Goal: Contribute content: Add original content to the website for others to see

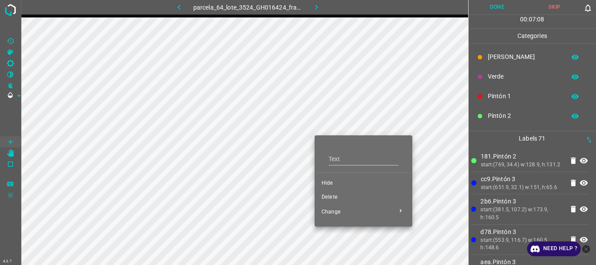
click at [329, 196] on span "Delete" at bounding box center [364, 197] width 84 height 8
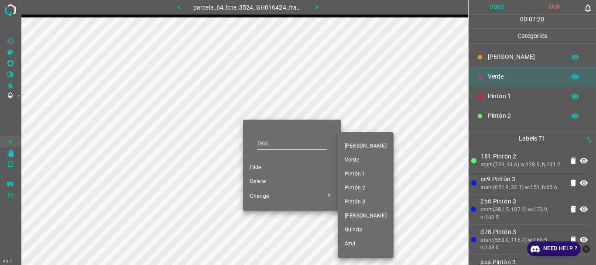
click at [357, 201] on span "Pintón 3" at bounding box center [366, 202] width 42 height 8
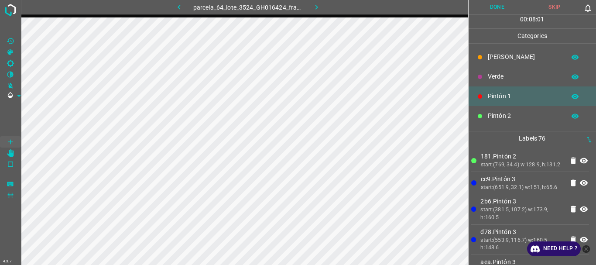
click at [495, 10] on button "Done" at bounding box center [498, 7] width 58 height 14
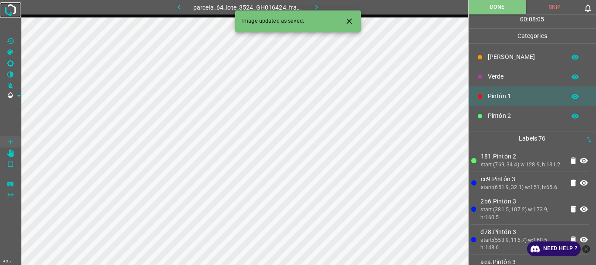
click at [13, 11] on img at bounding box center [11, 10] width 16 height 16
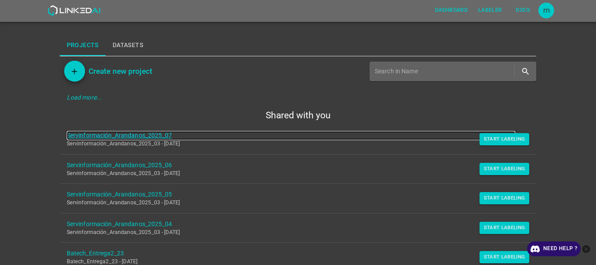
click at [127, 135] on link "Servinformación_Arandanos_2025_07" at bounding box center [291, 135] width 449 height 9
